Goal: Information Seeking & Learning: Understand process/instructions

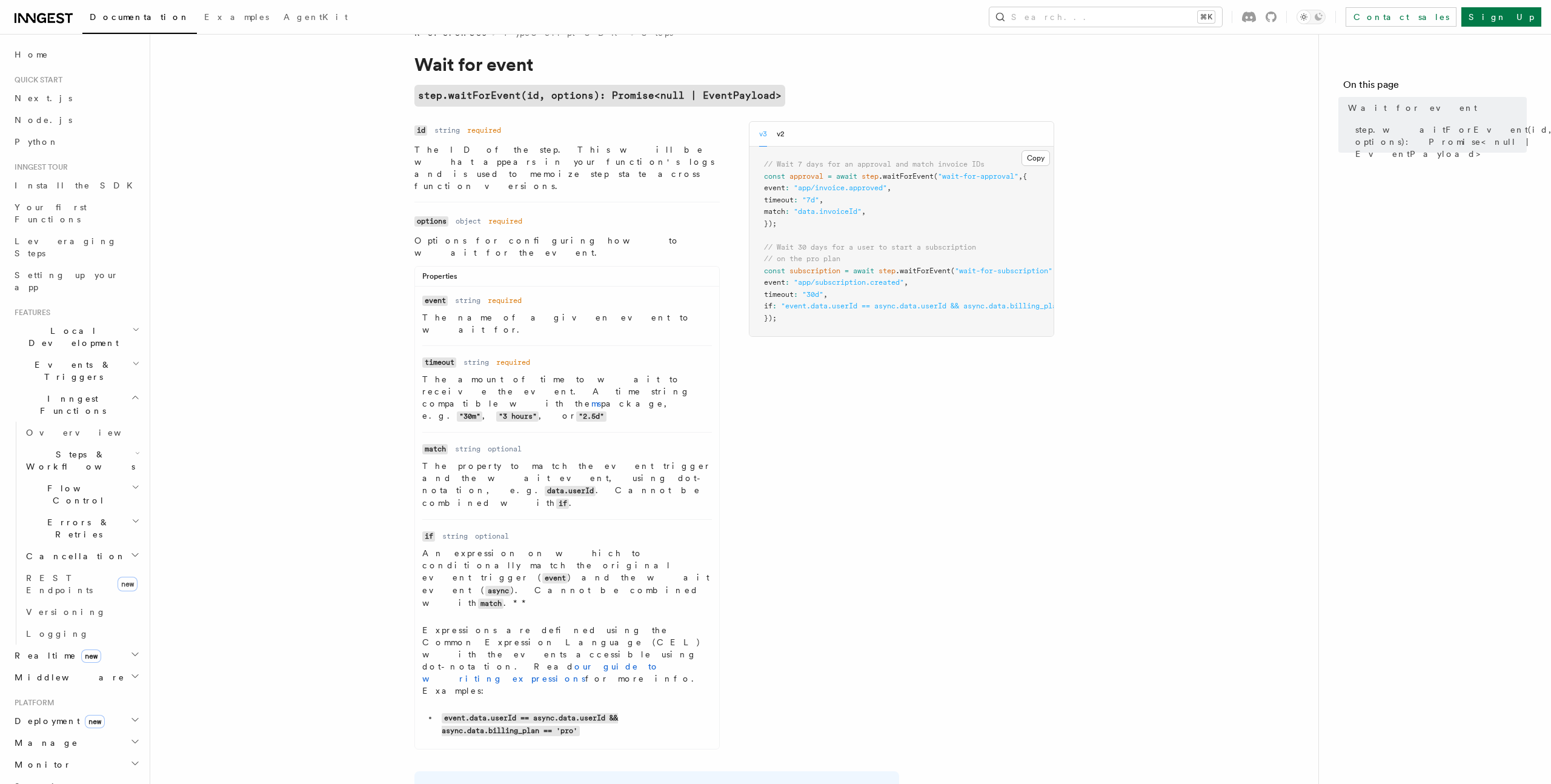
scroll to position [26, 0]
drag, startPoint x: 785, startPoint y: 162, endPoint x: 984, endPoint y: 164, distance: 199.0
click at [984, 164] on span "// Wait 7 days for an approval and match invoice IDs" at bounding box center [874, 165] width 220 height 8
click at [974, 194] on pre "// Wait 7 days for an approval and match invoice IDs const approval = await ste…" at bounding box center [901, 242] width 304 height 189
click at [782, 129] on button "v2" at bounding box center [780, 135] width 8 height 25
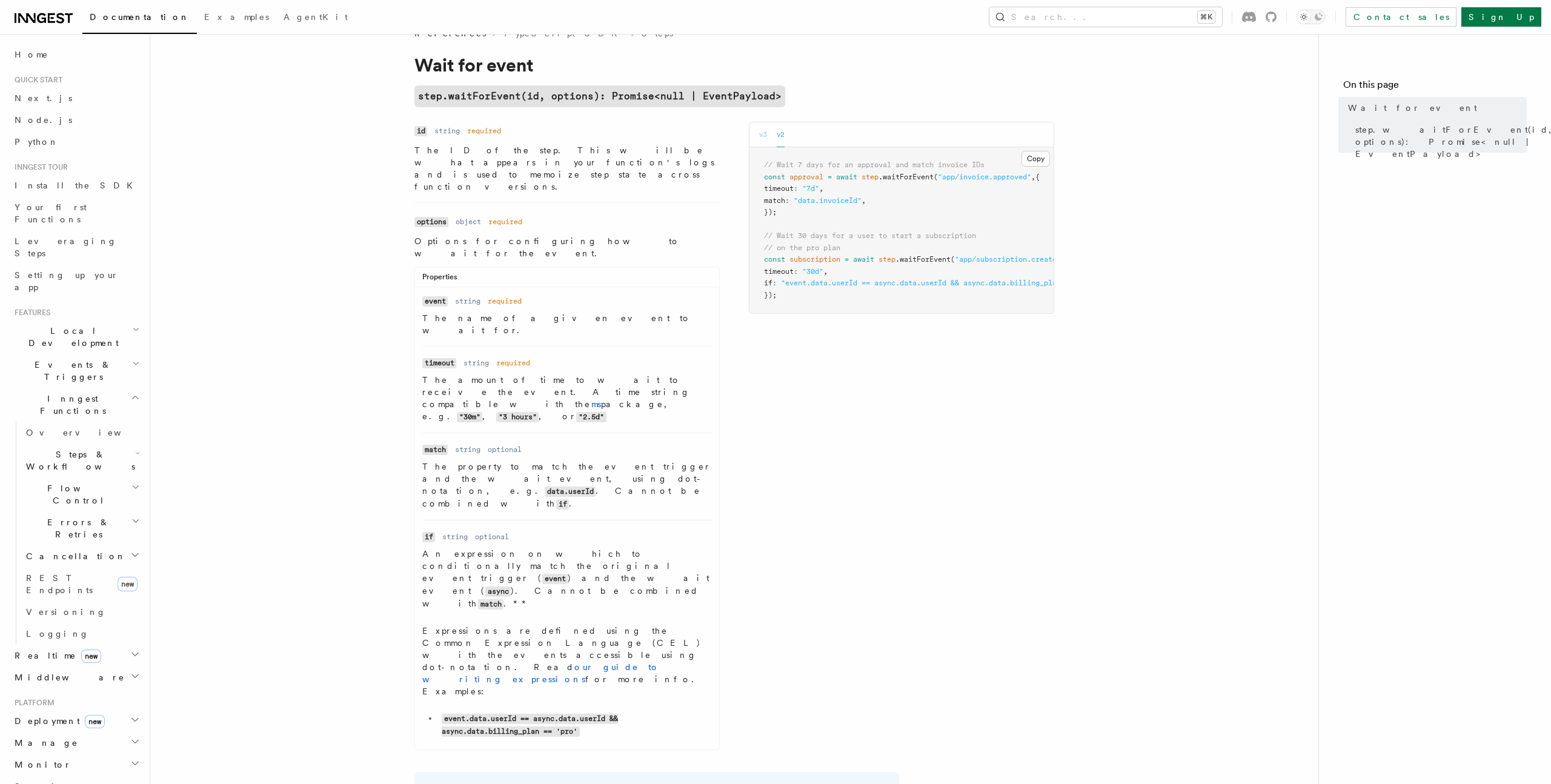
click at [767, 133] on button "v3" at bounding box center [763, 135] width 8 height 25
click at [1132, 250] on article "References TypeScript SDK Steps Wait for event step.waitForEvent(id, options): …" at bounding box center [735, 551] width 1130 height 1048
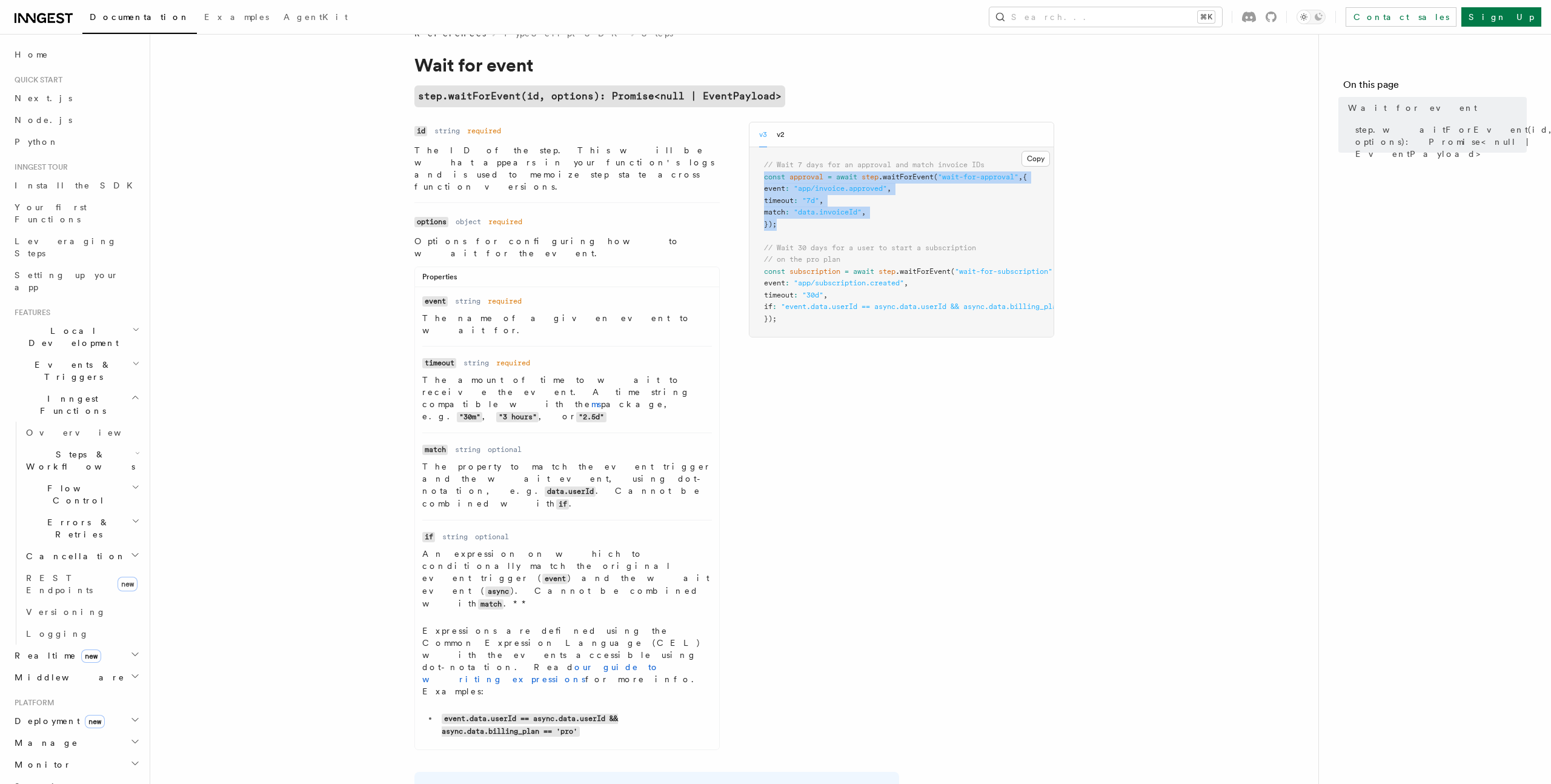
drag, startPoint x: 798, startPoint y: 224, endPoint x: 735, endPoint y: 173, distance: 81.1
click at [735, 173] on div "Name id Type string Required required Description The ID of the step. This will…" at bounding box center [734, 439] width 640 height 635
click at [907, 202] on pre "// Wait 7 days for an approval and match invoice IDs const approval = await ste…" at bounding box center [901, 242] width 304 height 189
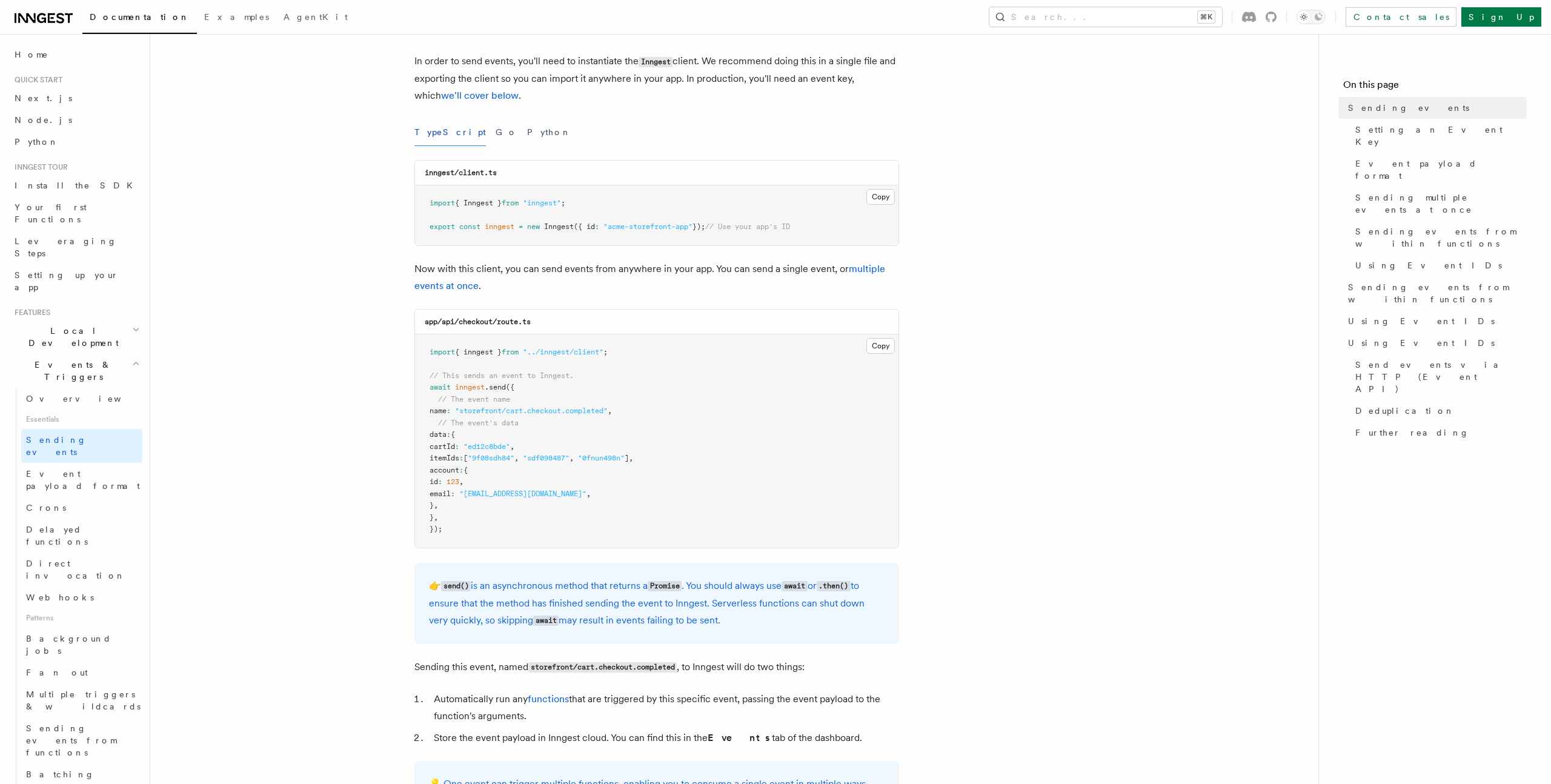
scroll to position [91, 0]
